Goal: Navigation & Orientation: Find specific page/section

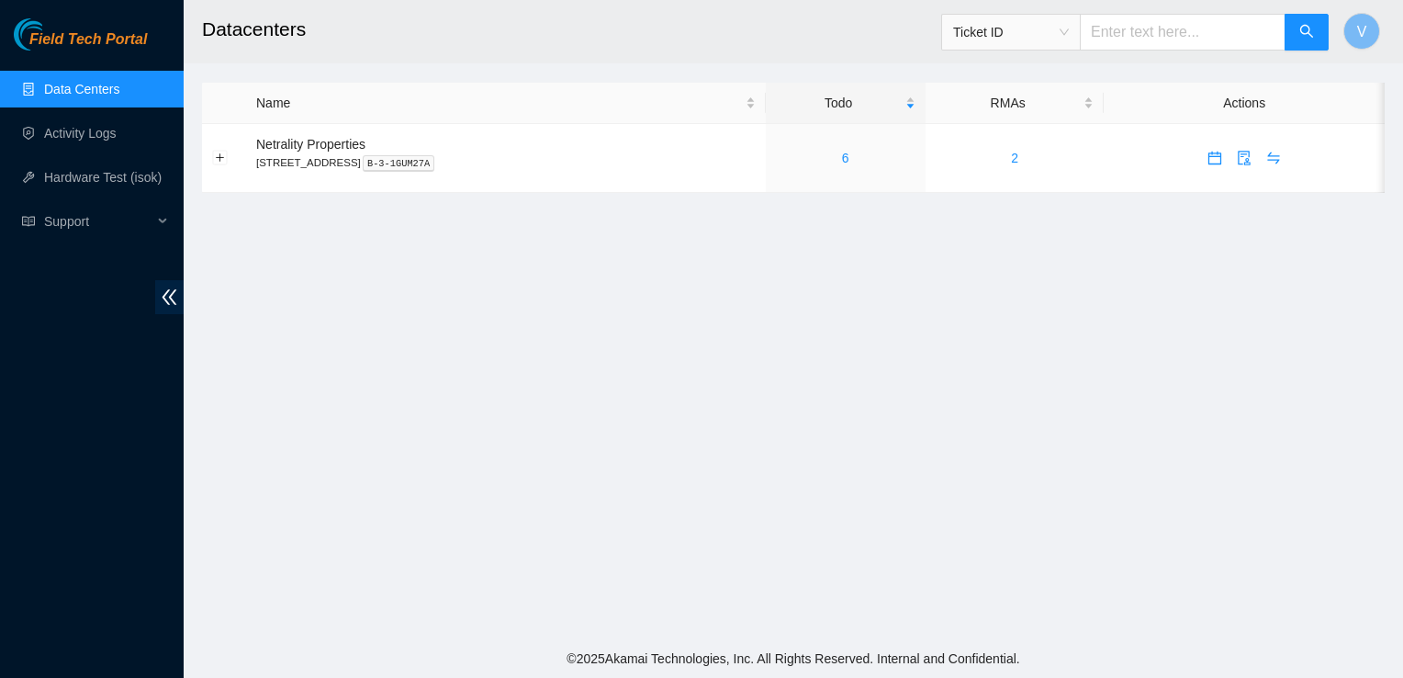
drag, startPoint x: 0, startPoint y: 0, endPoint x: 411, endPoint y: 232, distance: 472.5
click at [411, 232] on main "Datacenters Ticket ID V Name Todo RMAs Actions Netrality Properties 401 N. Broa…" at bounding box center [794, 319] width 1220 height 639
click at [849, 162] on link "6" at bounding box center [845, 158] width 7 height 15
